Goal: Register for event/course

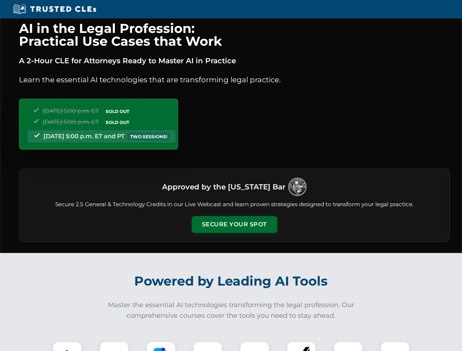
click at [234, 225] on button "Secure Your Spot" at bounding box center [235, 224] width 86 height 17
click at [67, 346] on img at bounding box center [67, 356] width 21 height 21
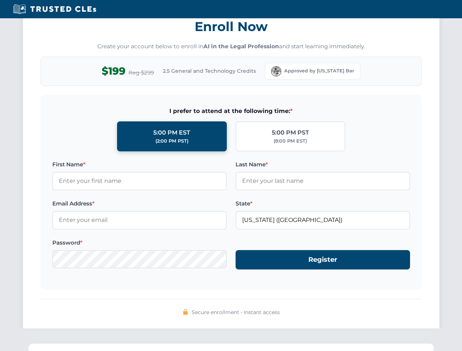
scroll to position [718, 0]
